Goal: Transaction & Acquisition: Obtain resource

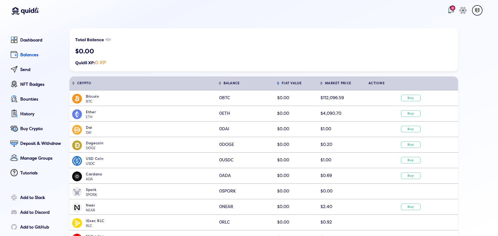
click at [446, 8] on lord-icon at bounding box center [450, 10] width 8 height 8
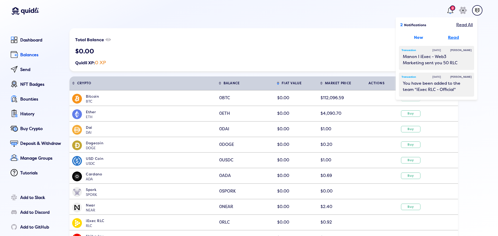
click at [448, 36] on div "Read" at bounding box center [453, 37] width 11 height 6
click at [415, 35] on div "New" at bounding box center [418, 37] width 9 height 6
click at [456, 24] on div "Read All" at bounding box center [464, 25] width 17 height 6
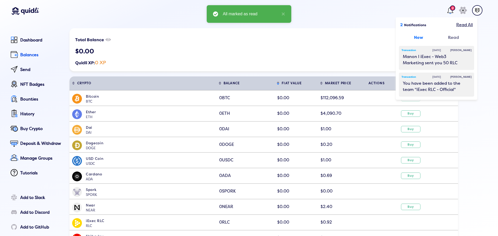
click at [274, 33] on div "Total Balance show/hide $0.00 Quidli XP: 0 XP" at bounding box center [263, 49] width 388 height 43
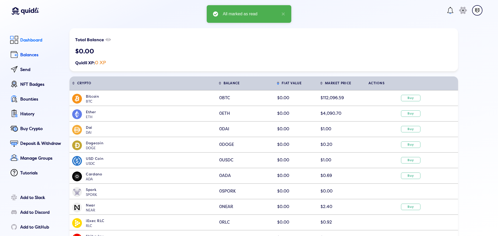
drag, startPoint x: 28, startPoint y: 38, endPoint x: 23, endPoint y: 45, distance: 8.5
click at [28, 39] on div "Dashboard" at bounding box center [41, 40] width 42 height 5
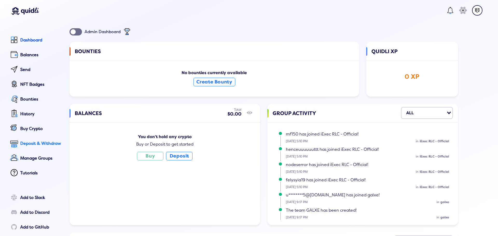
click at [32, 145] on div "Deposit & Withdraw" at bounding box center [41, 143] width 42 height 5
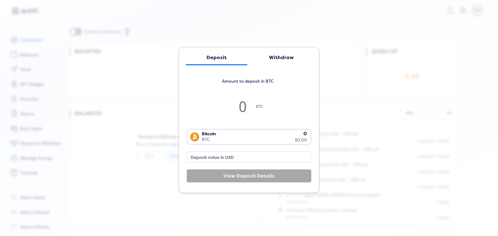
click at [280, 57] on div "Withdraw" at bounding box center [280, 57] width 51 height 5
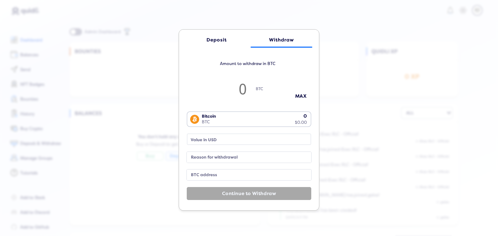
click at [246, 114] on div "Bitcoin BTC 0 $0.00" at bounding box center [247, 118] width 121 height 13
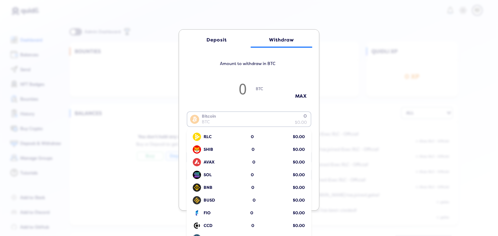
scroll to position [104, 0]
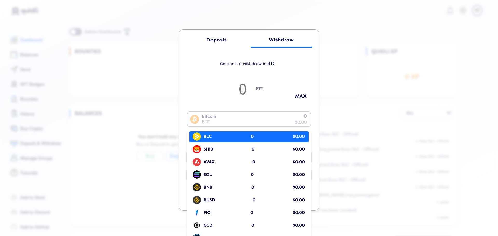
drag, startPoint x: 258, startPoint y: 137, endPoint x: 265, endPoint y: 131, distance: 9.2
click at [258, 137] on div "RLC 0 $0.00" at bounding box center [250, 137] width 117 height 10
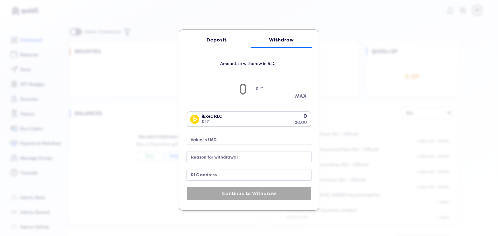
click at [295, 94] on button "MAX" at bounding box center [301, 96] width 26 height 9
type input "0"
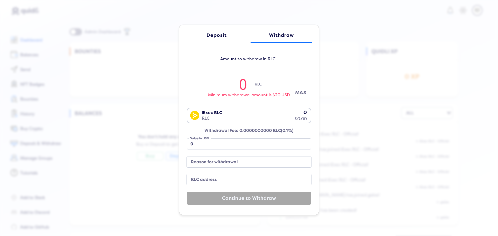
click at [300, 90] on button "MAX" at bounding box center [301, 92] width 26 height 9
click at [362, 71] on div "Deposit Withdraw Amount to withdraw in RLC 0 RLC Minimum withdrawal amount is $…" at bounding box center [249, 118] width 498 height 236
